Goal: Information Seeking & Learning: Learn about a topic

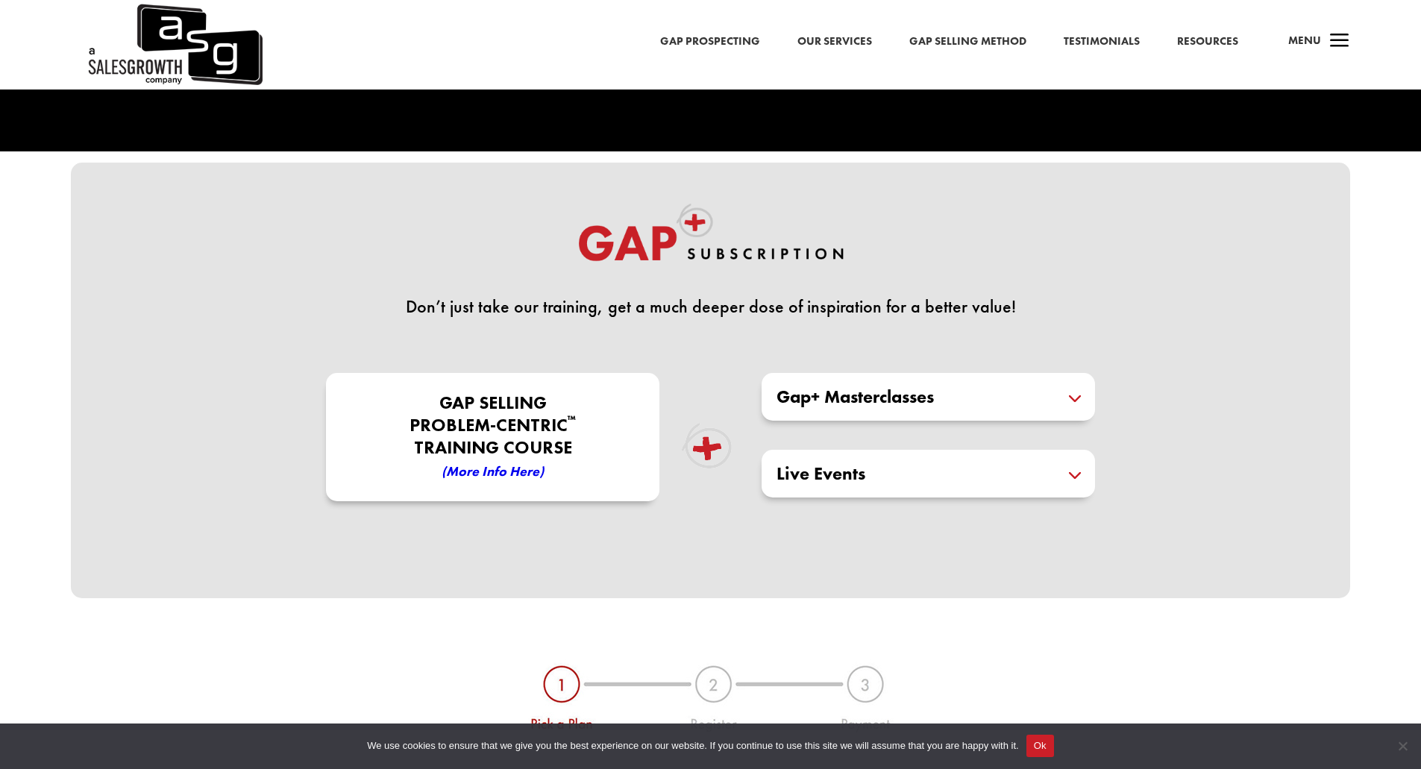
scroll to position [298, 0]
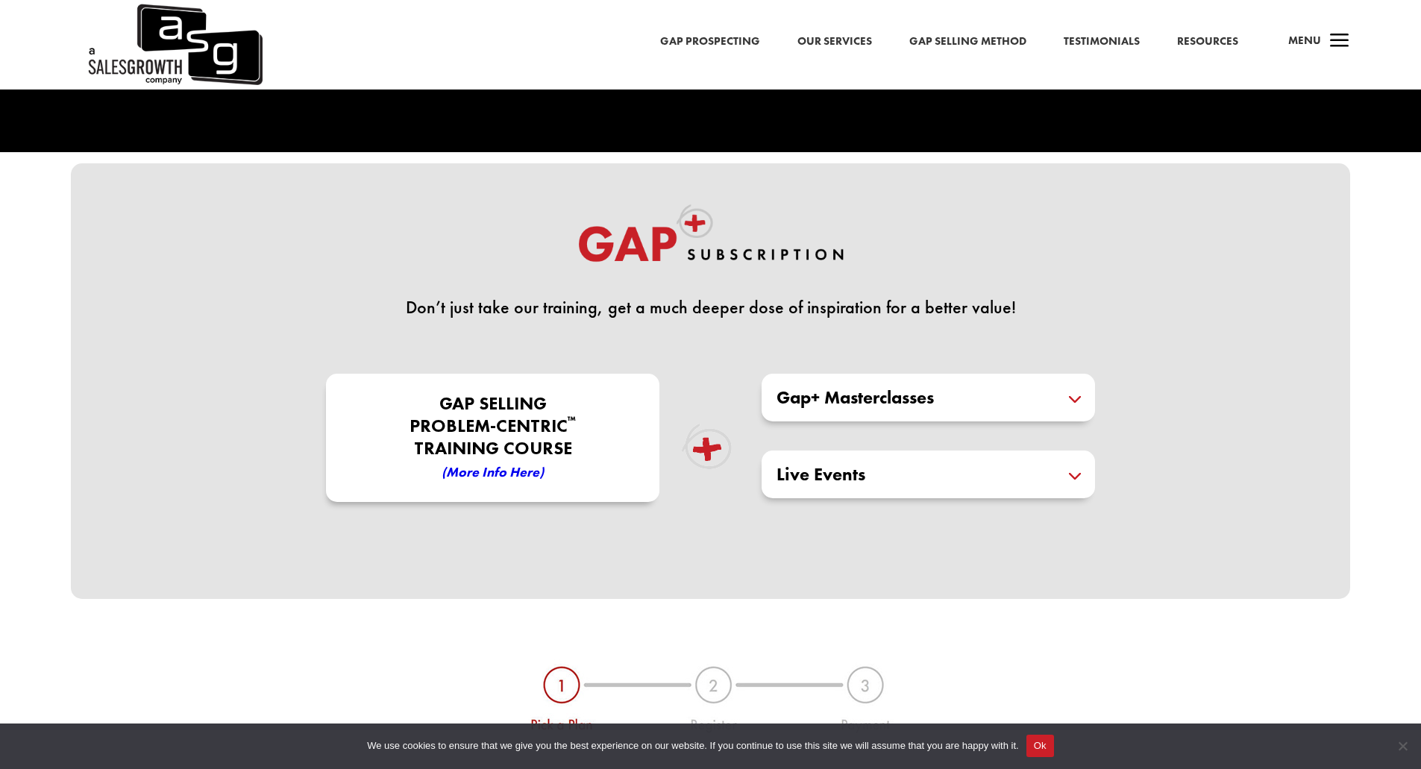
click at [846, 391] on h5 "Gap+ Masterclasses" at bounding box center [928, 398] width 304 height 18
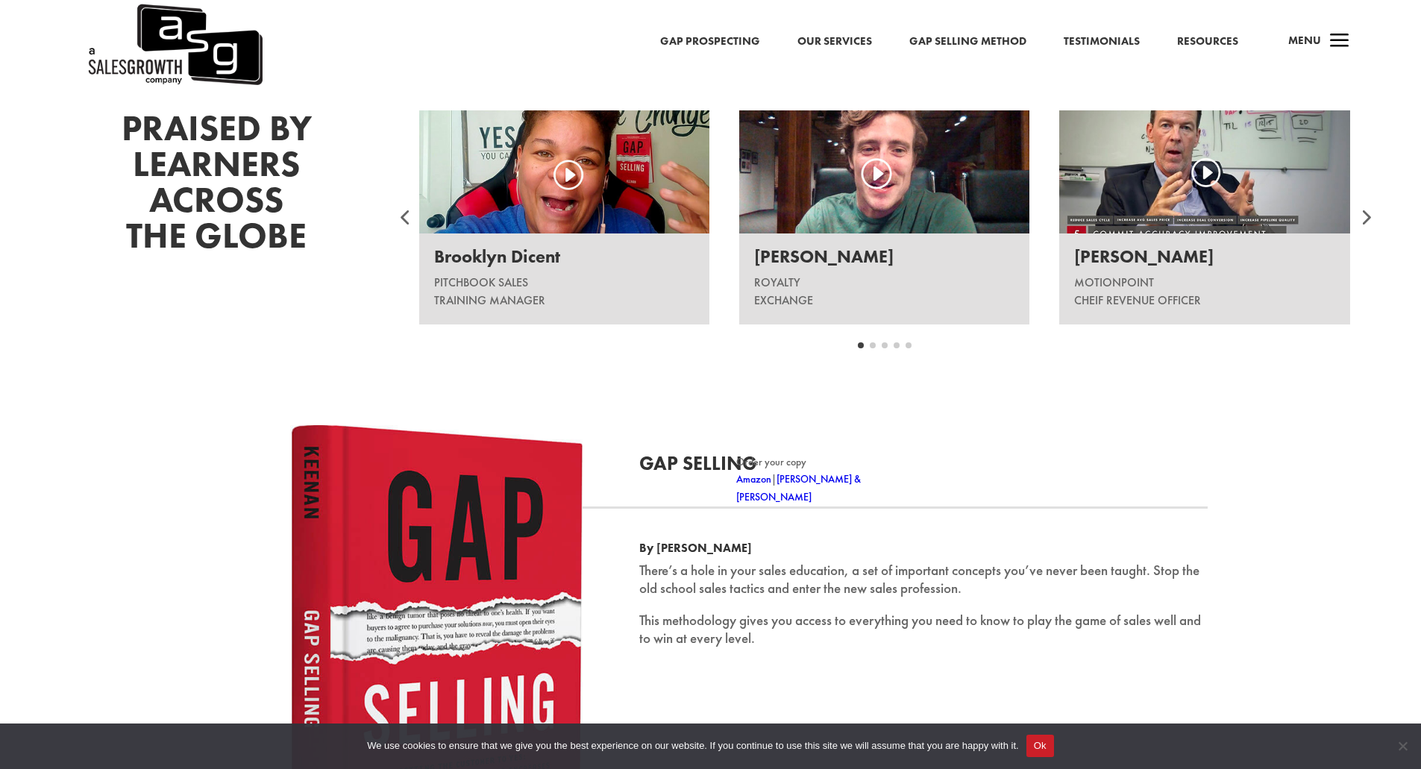
scroll to position [1938, 0]
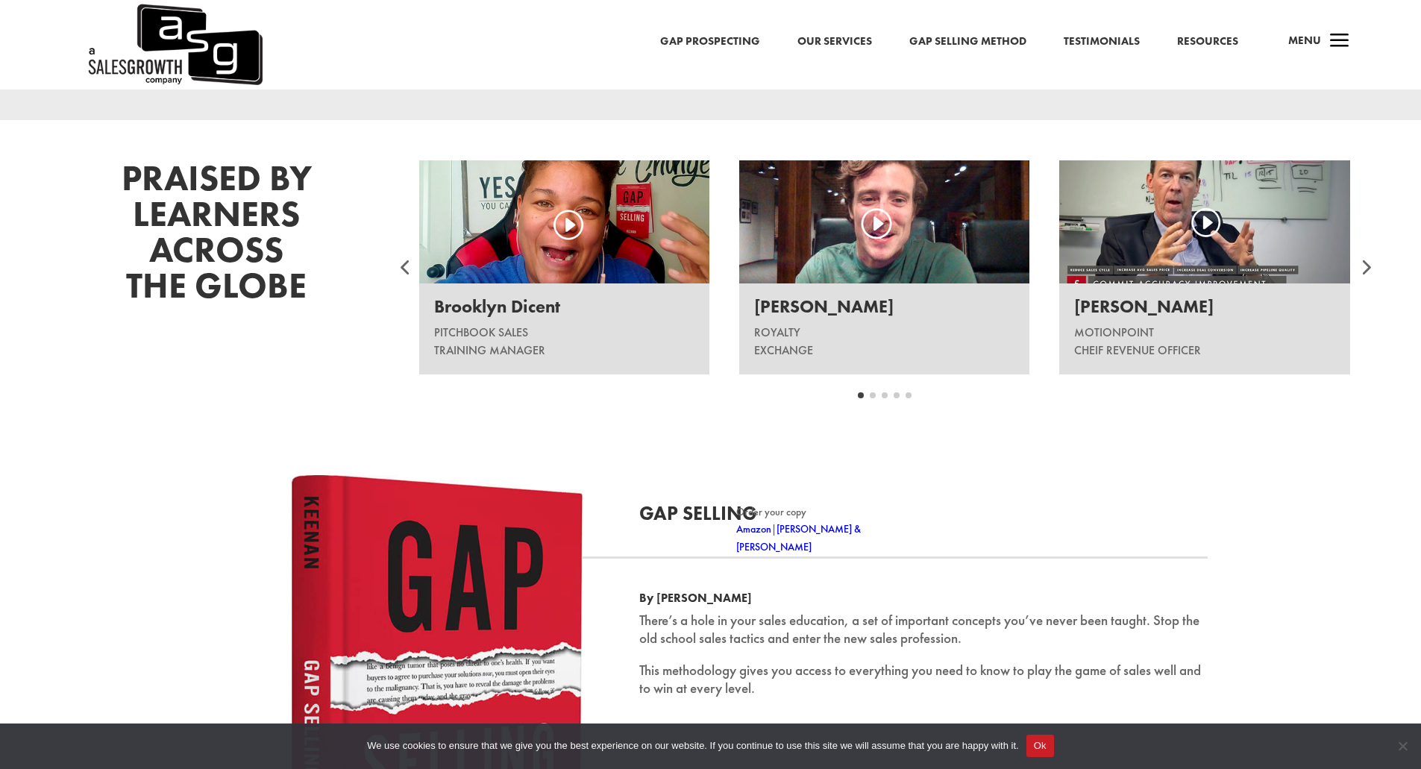
click at [1359, 268] on div at bounding box center [1364, 267] width 45 height 45
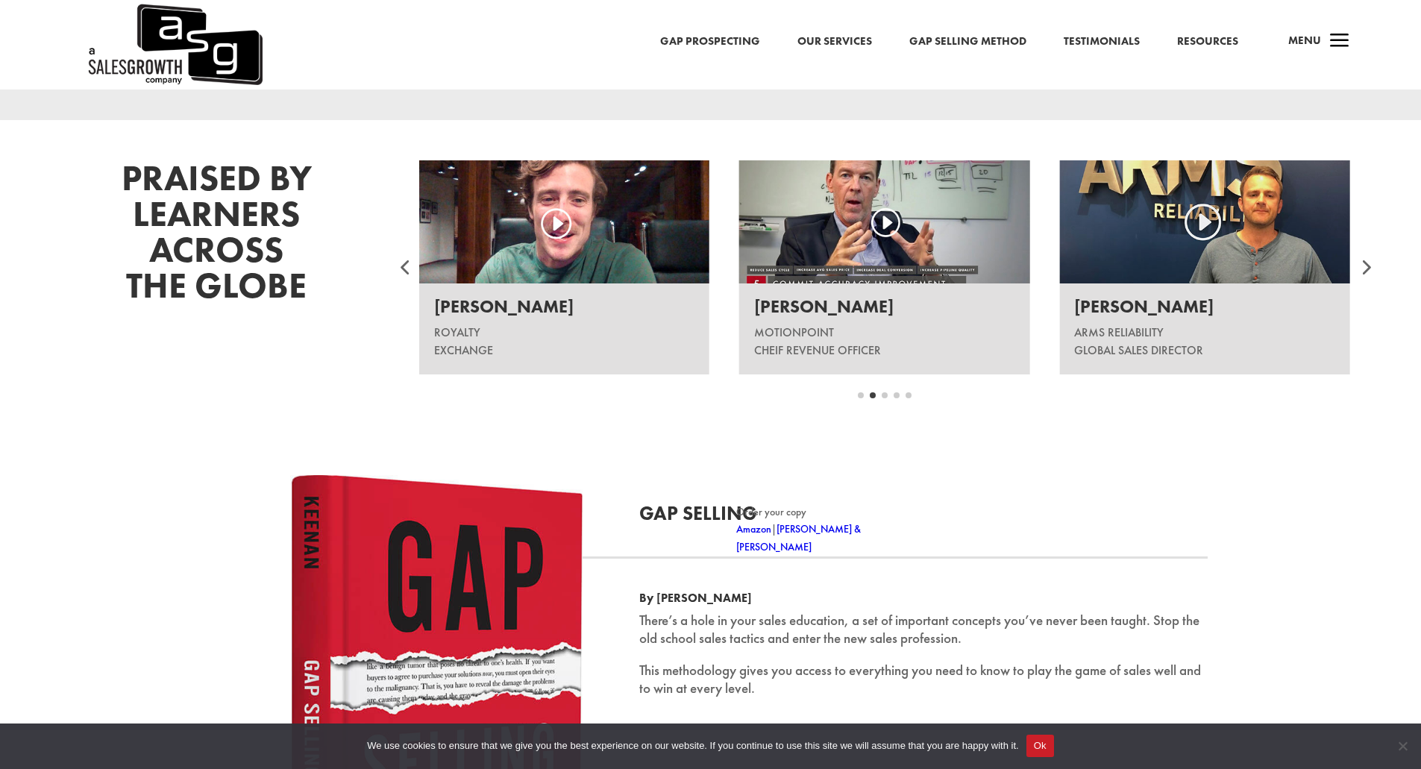
click at [1357, 268] on div at bounding box center [1364, 267] width 45 height 45
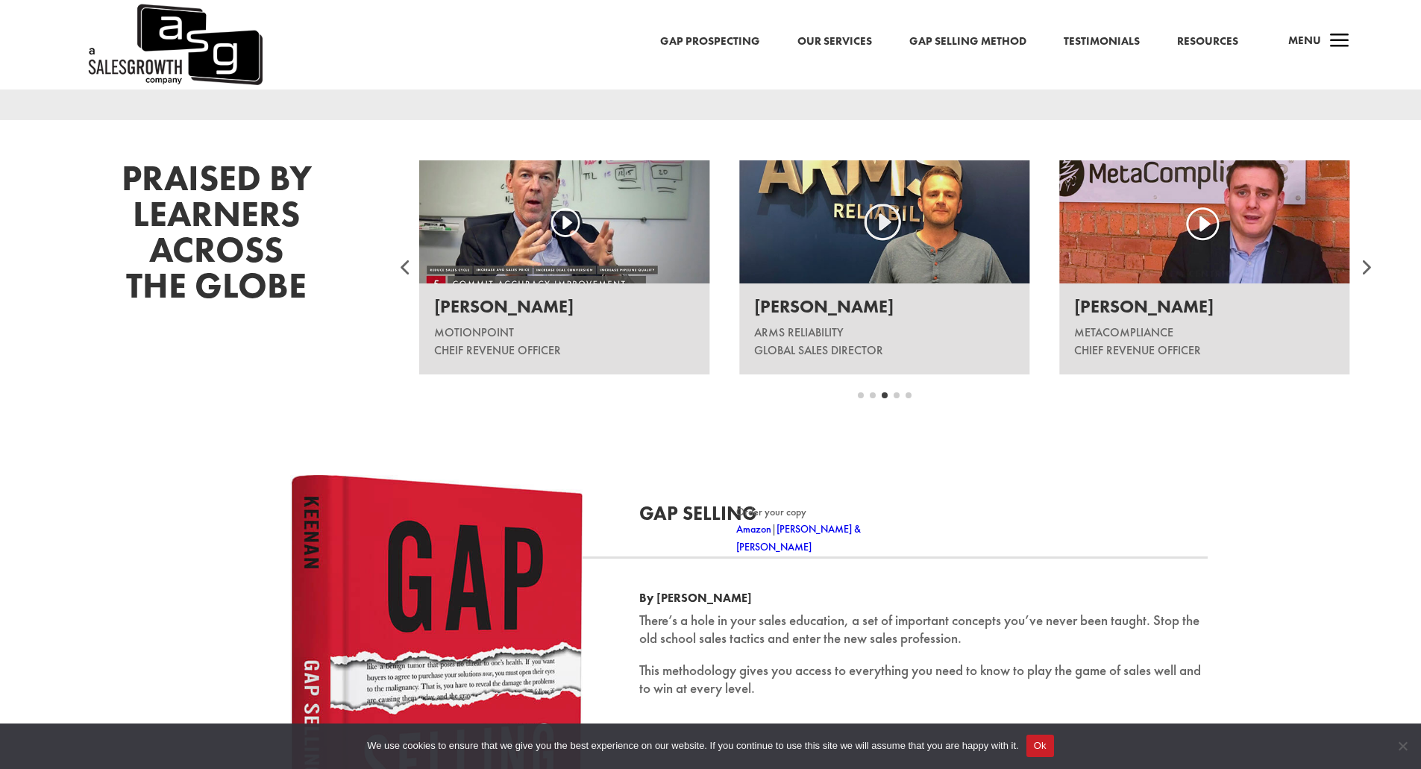
click at [1357, 264] on div at bounding box center [1364, 267] width 45 height 45
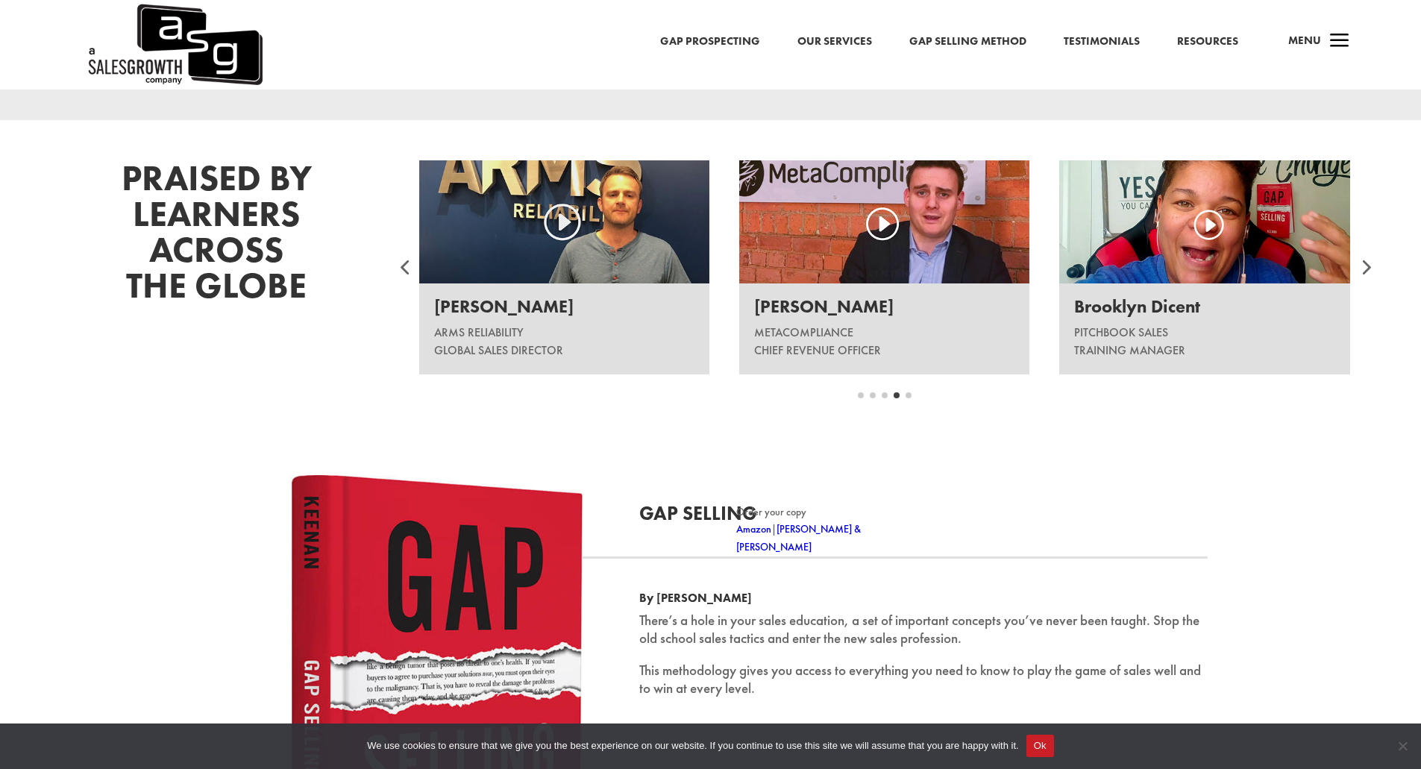
click at [1357, 264] on div at bounding box center [1364, 267] width 45 height 45
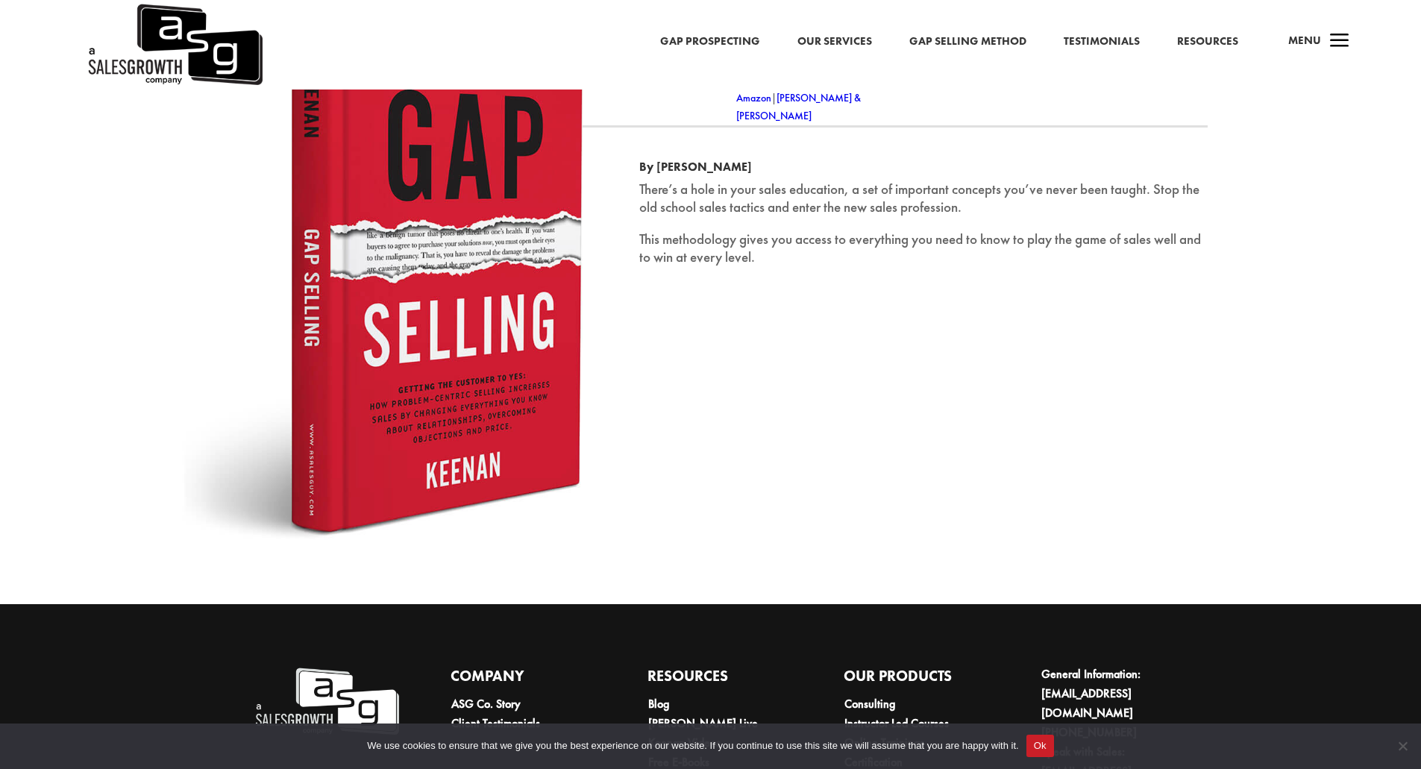
scroll to position [2486, 0]
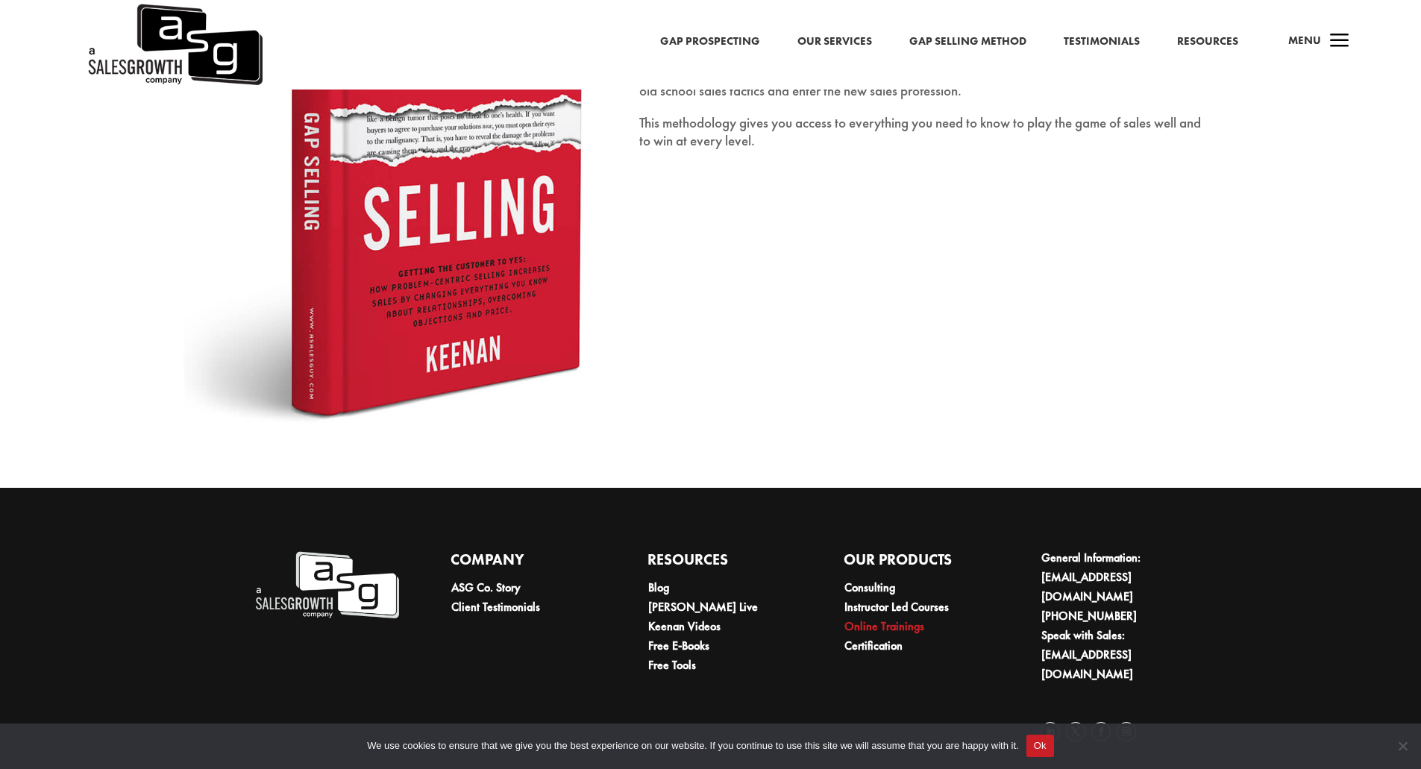
click at [854, 627] on link "Online Trainings" at bounding box center [884, 626] width 80 height 16
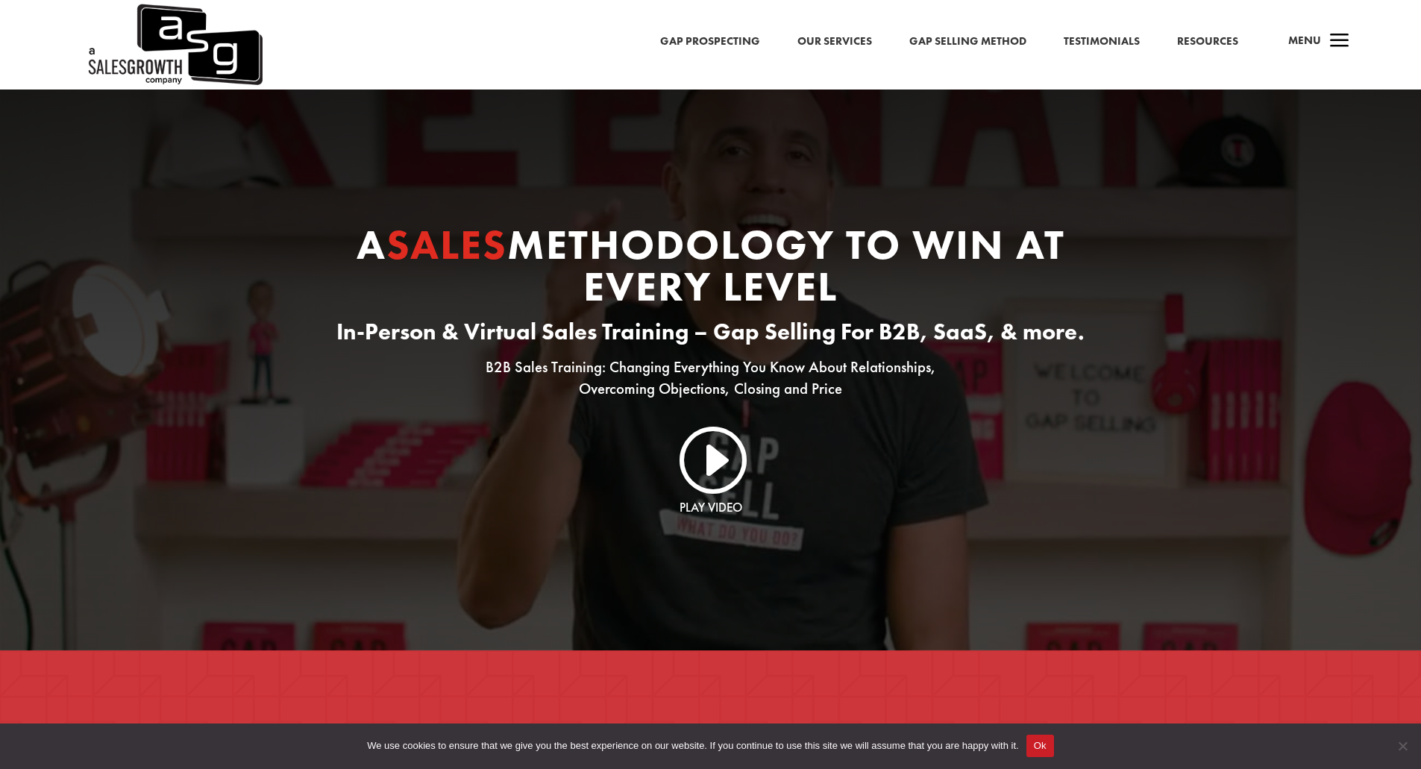
click at [1312, 36] on span "Menu" at bounding box center [1304, 40] width 33 height 15
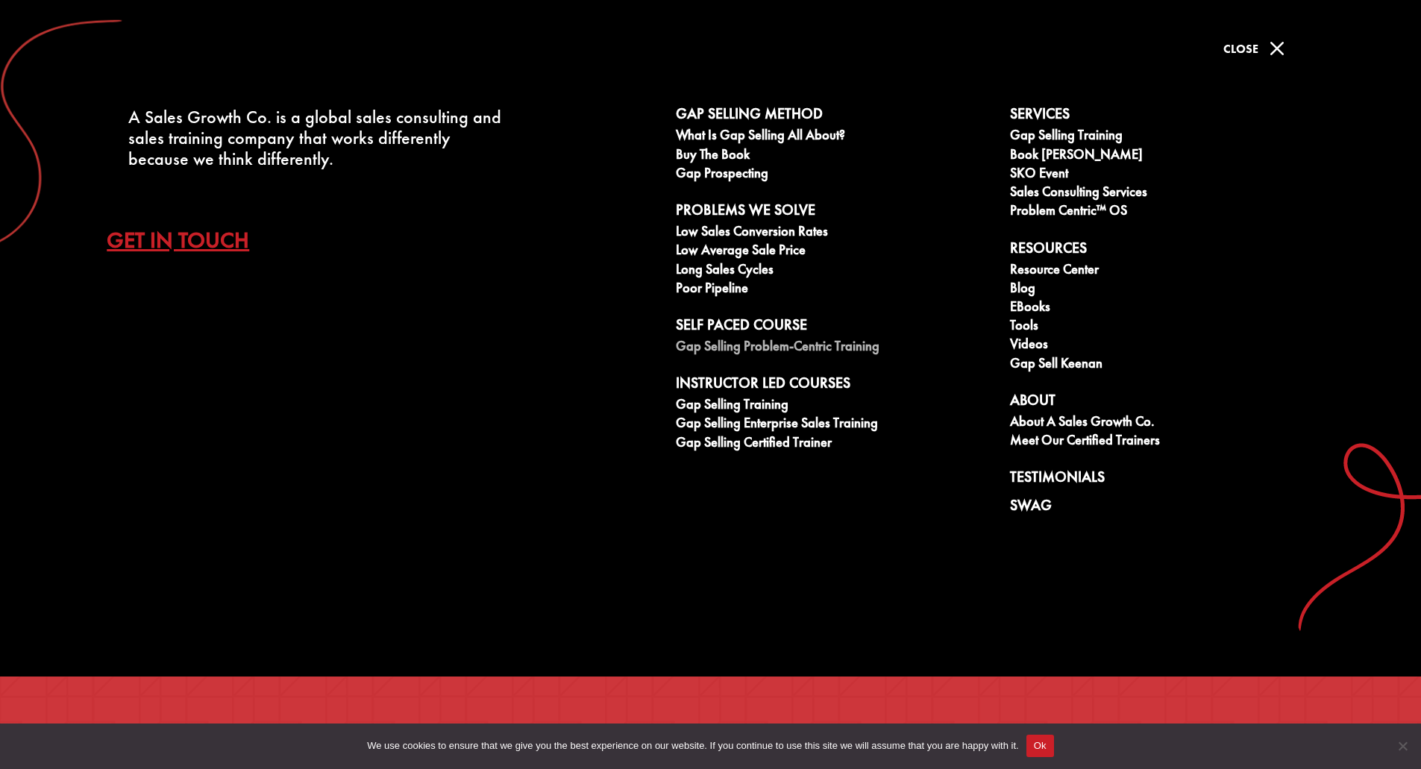
click at [723, 353] on link "Gap Selling Problem-Centric Training" at bounding box center [835, 348] width 318 height 19
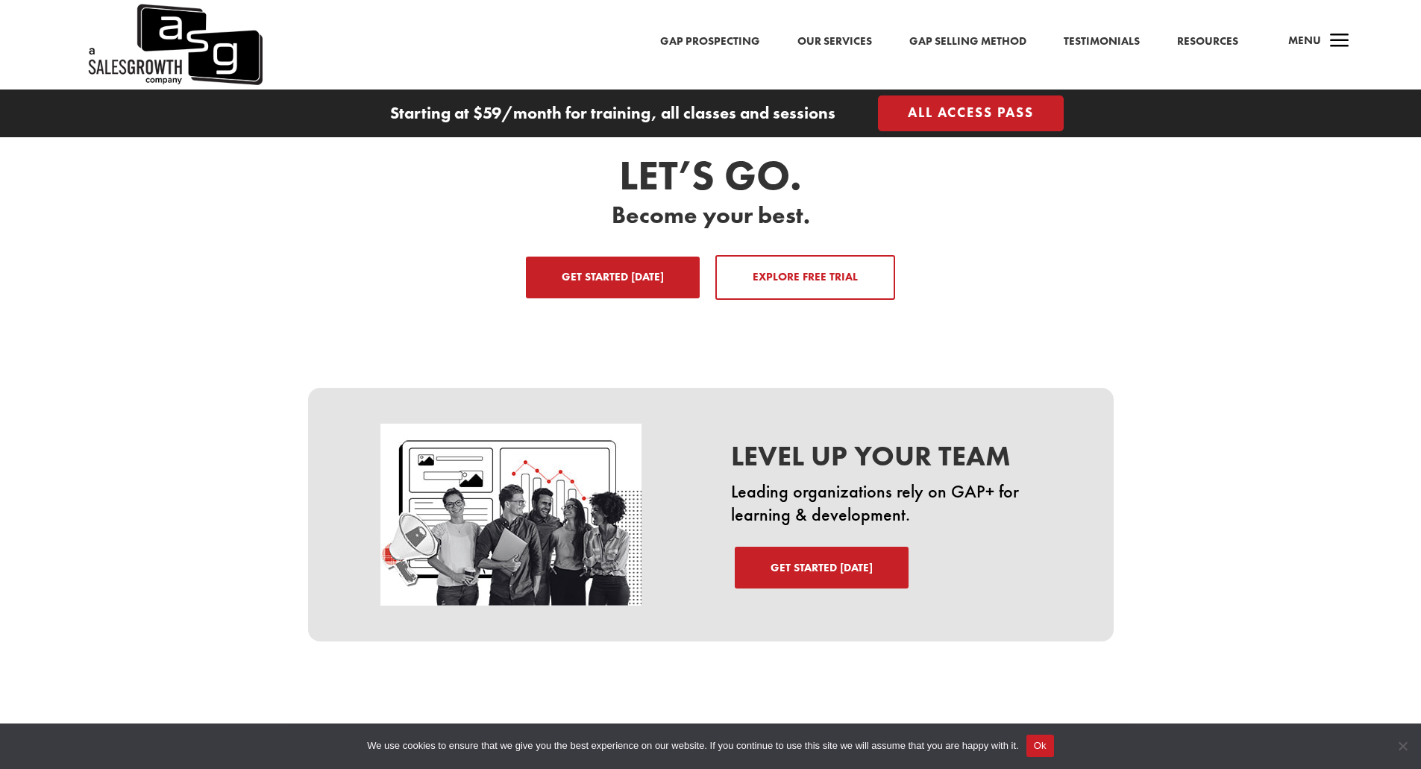
scroll to position [2436, 0]
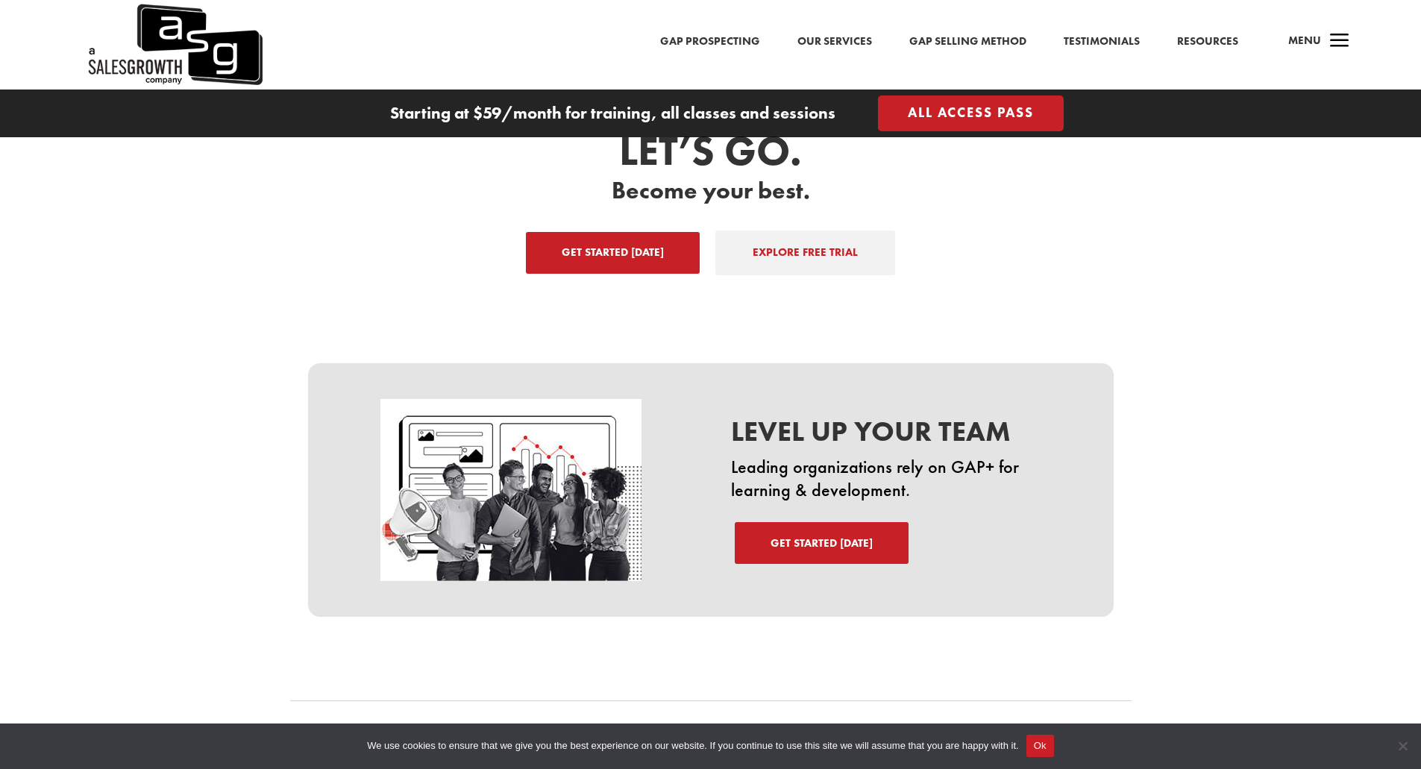
click at [755, 243] on link "EXPLORE FREE TRIAL" at bounding box center [805, 252] width 180 height 45
